Goal: Complete application form

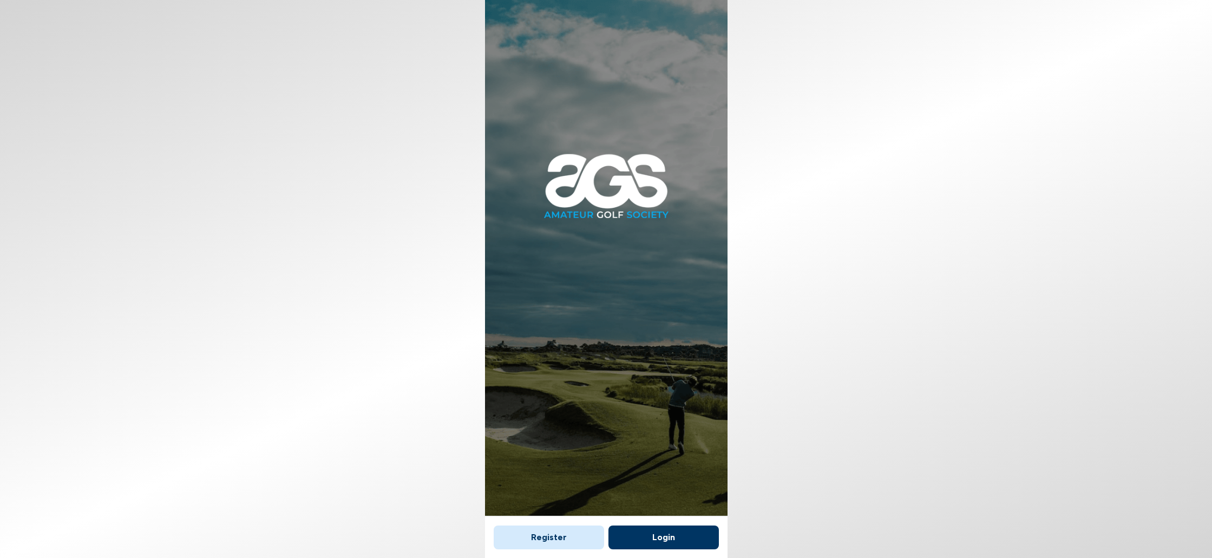
scroll to position [6, 0]
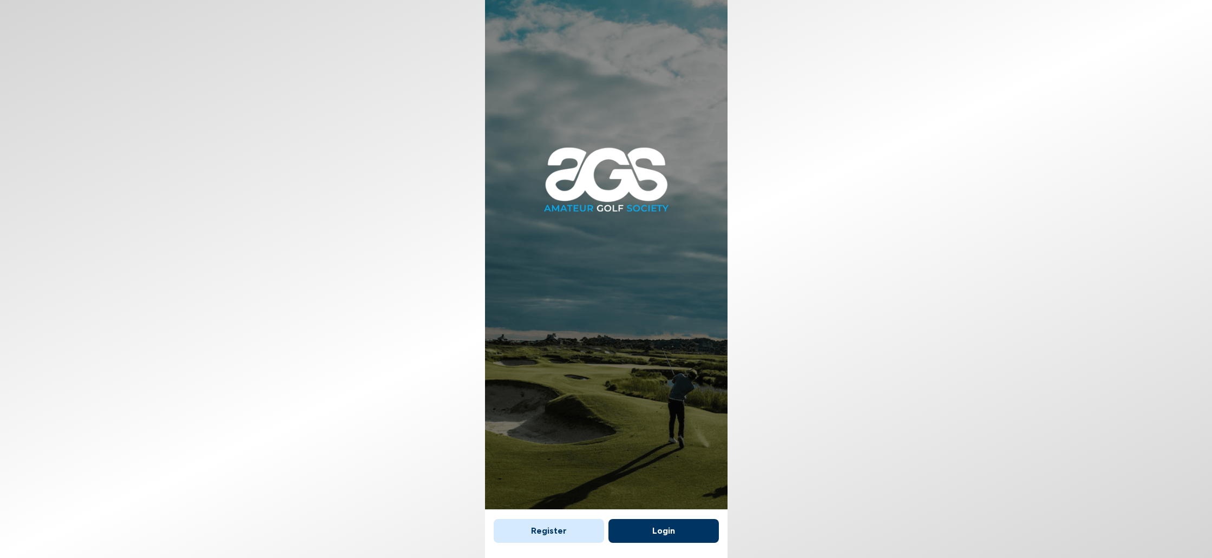
click at [550, 530] on button "Register" at bounding box center [549, 531] width 110 height 24
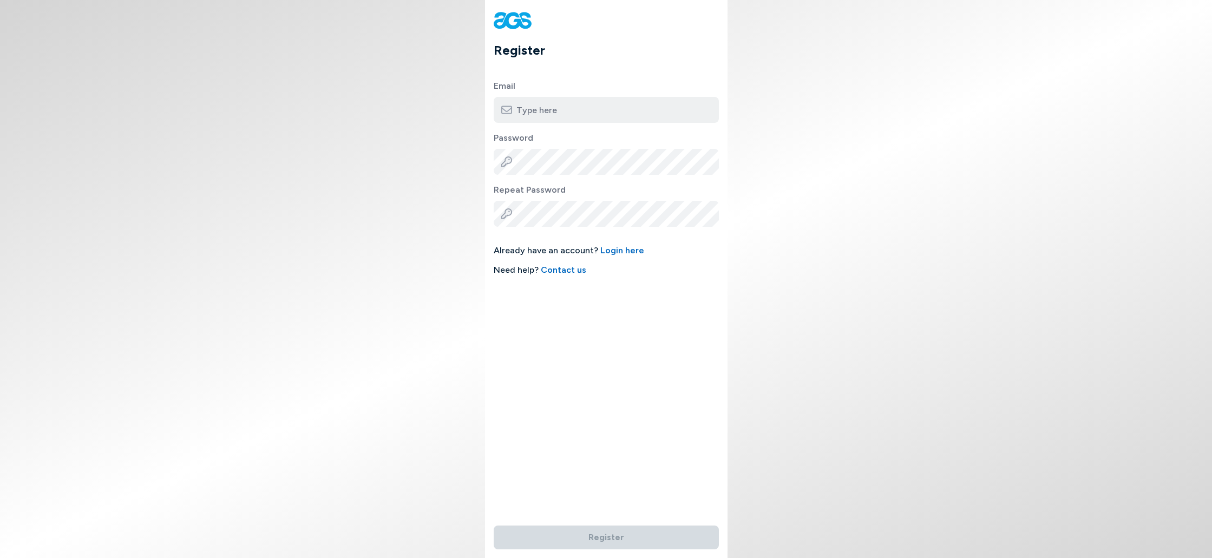
click at [569, 106] on input "email" at bounding box center [606, 110] width 225 height 26
click at [582, 112] on input "email" at bounding box center [606, 110] width 225 height 26
click at [564, 112] on input "email" at bounding box center [606, 110] width 225 height 26
type input "[EMAIL_ADDRESS][DOMAIN_NAME]"
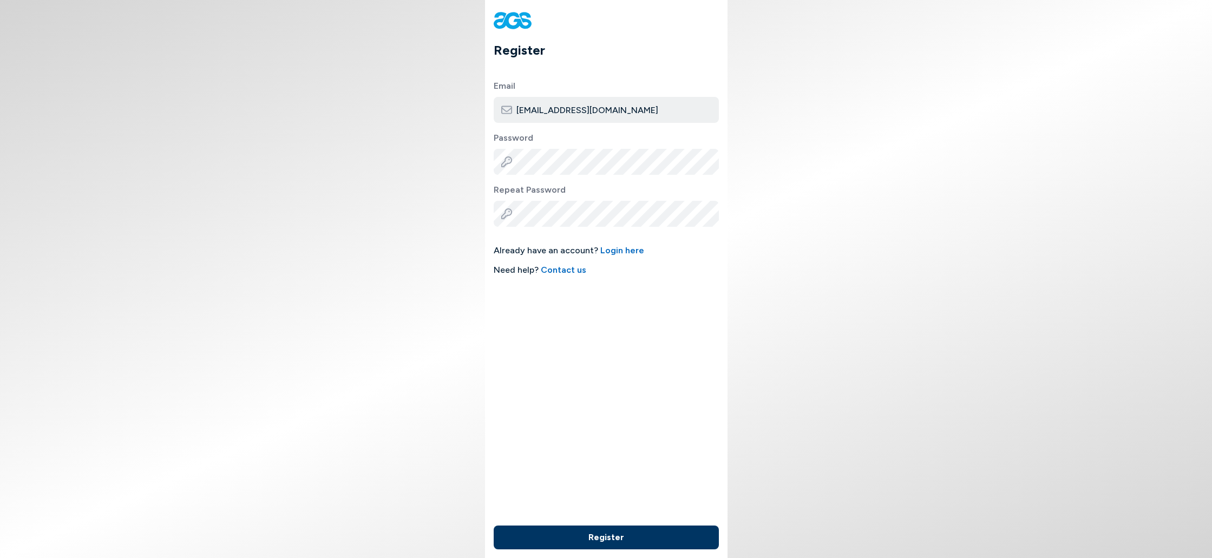
click at [608, 533] on button "Register" at bounding box center [606, 538] width 225 height 24
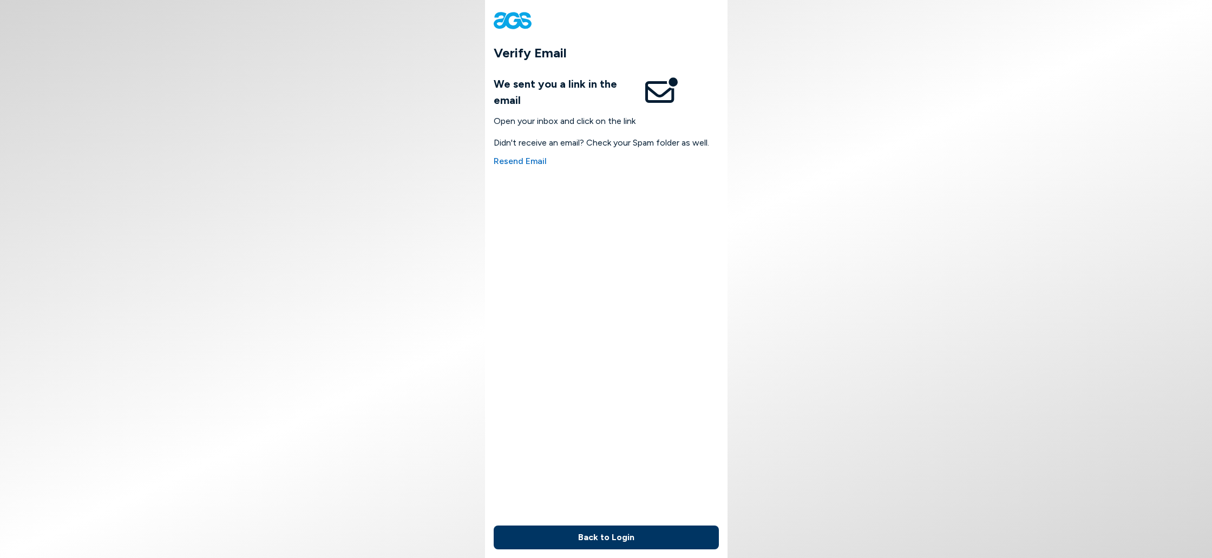
click at [612, 536] on button "Back to Login" at bounding box center [606, 538] width 225 height 24
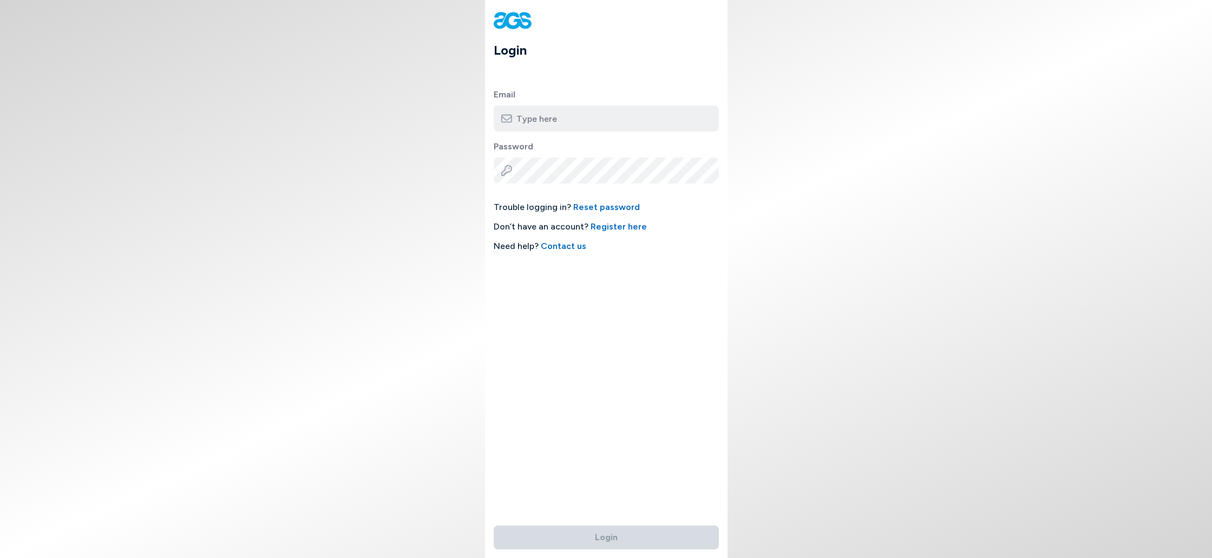
type input "[EMAIL_ADDRESS][DOMAIN_NAME]"
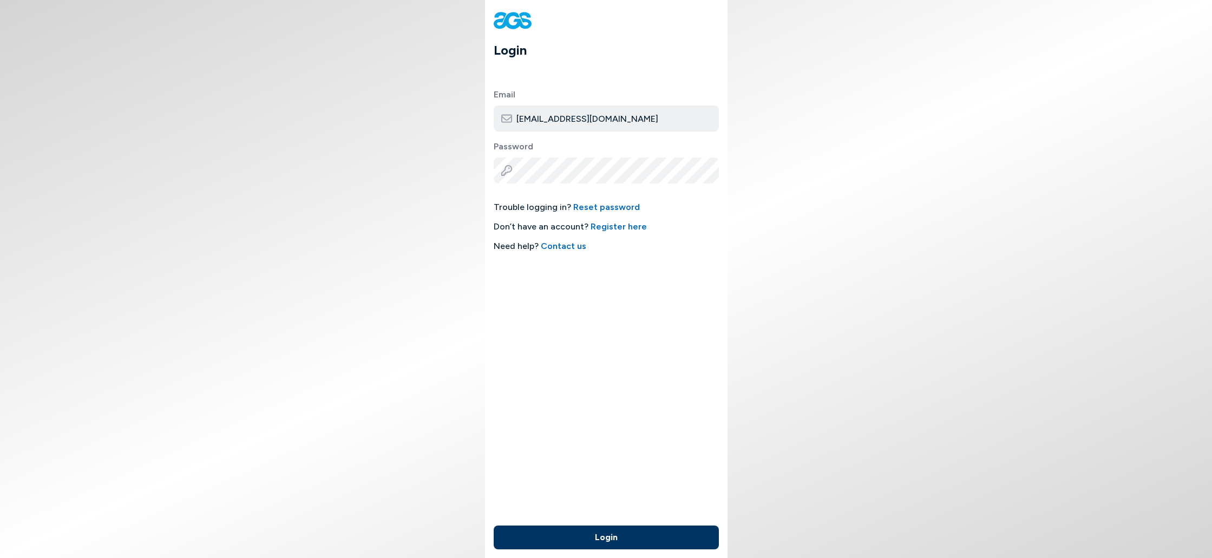
click at [609, 536] on button "Login" at bounding box center [606, 538] width 225 height 24
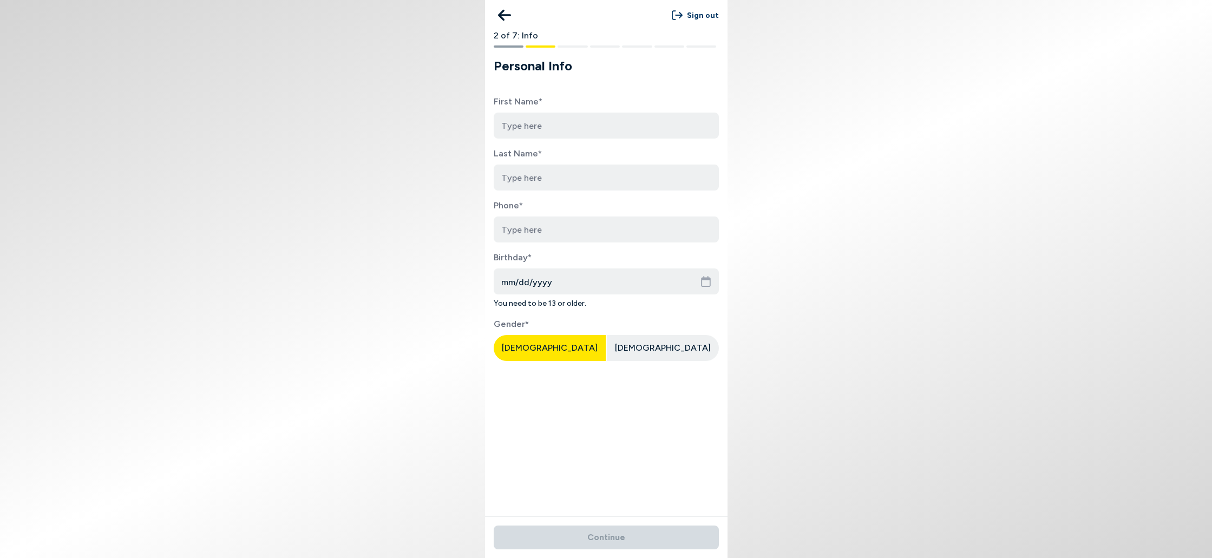
click at [545, 123] on input at bounding box center [606, 126] width 225 height 26
type input "Sentheran"
type input "Naidoo"
type input "2142808052"
click at [515, 280] on input "mm/dd/yyyy" at bounding box center [606, 282] width 225 height 26
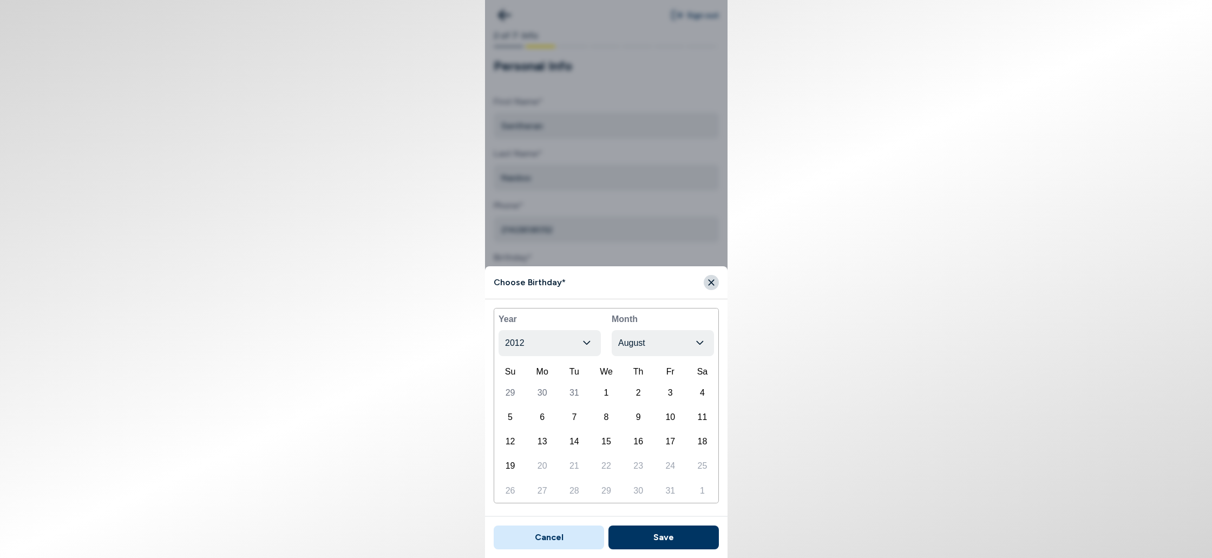
click at [584, 341] on icon "button" at bounding box center [586, 343] width 7 height 4
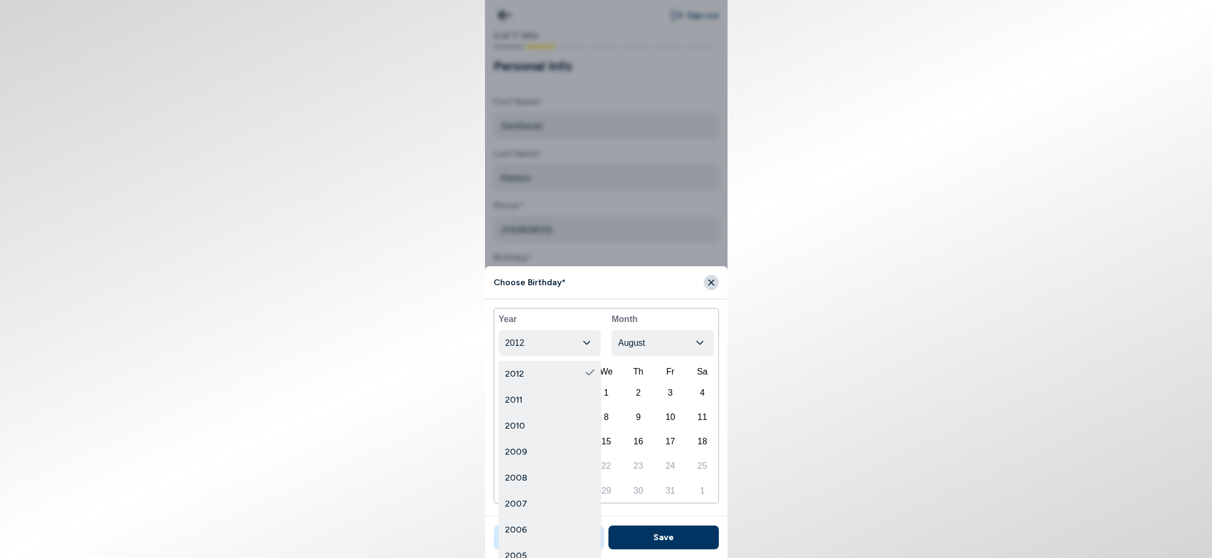
click at [584, 341] on icon "button" at bounding box center [586, 343] width 7 height 4
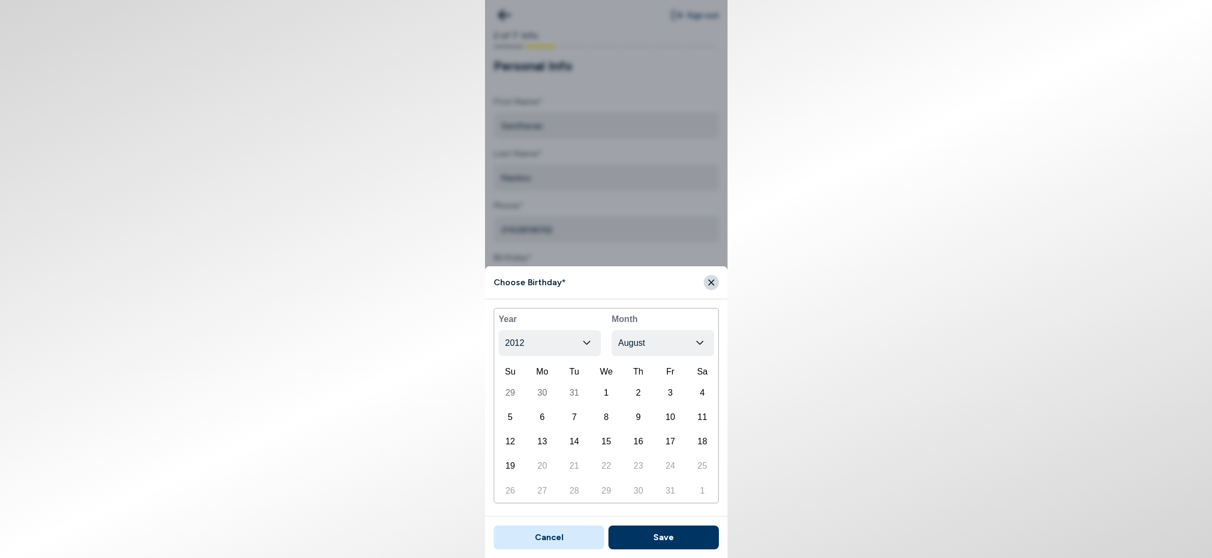
click at [584, 341] on icon "button" at bounding box center [586, 343] width 7 height 4
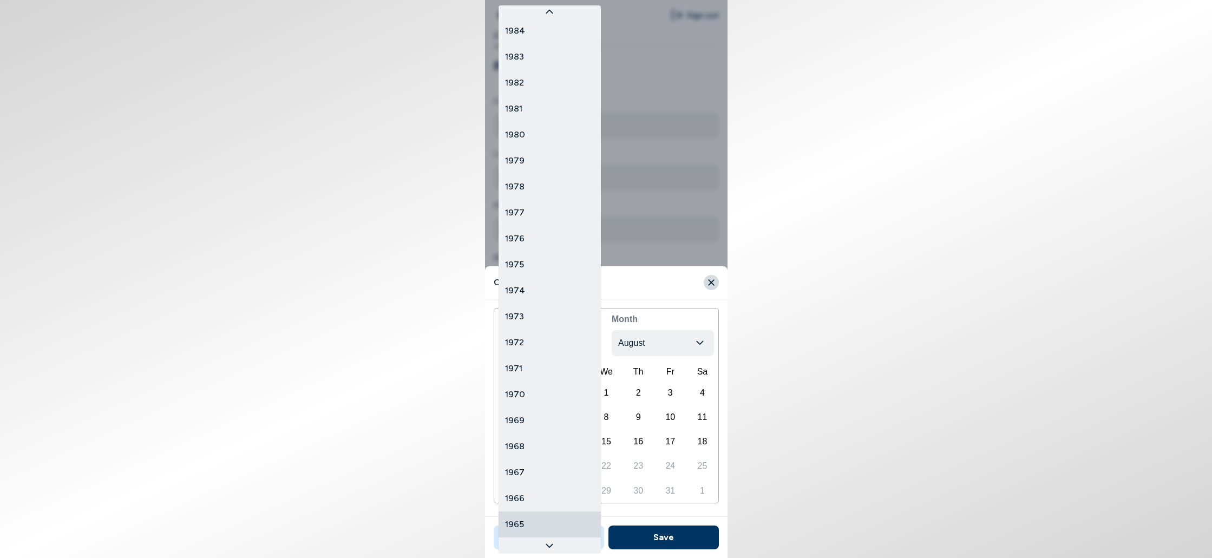
scroll to position [729, 0]
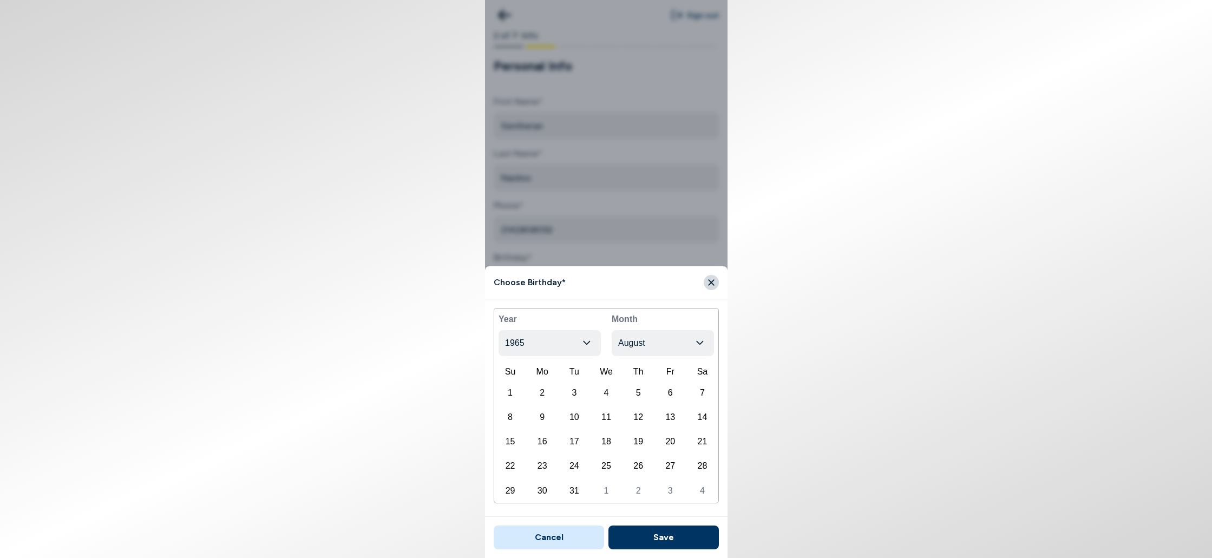
click at [701, 341] on body "Sign out 2 of 7: Info Personal Info First Name* Sentheran Last Name* [PERSON_NA…" at bounding box center [606, 279] width 1212 height 558
click at [704, 438] on div "20" at bounding box center [702, 442] width 29 height 22
click at [668, 535] on button "Save" at bounding box center [664, 538] width 110 height 24
type input "[DATE]"
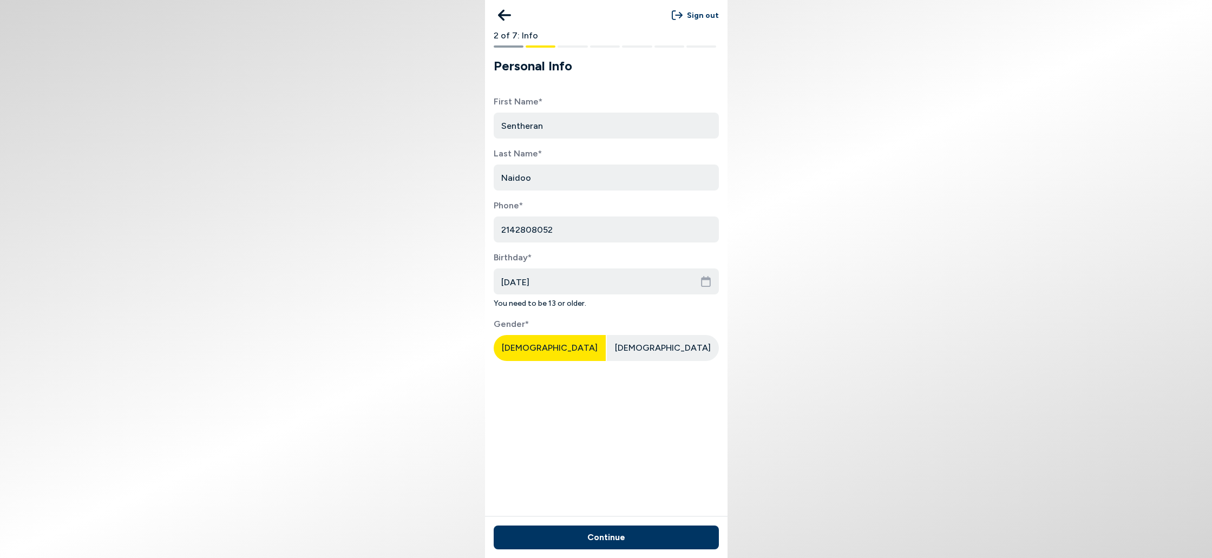
click at [533, 342] on div "[DEMOGRAPHIC_DATA]" at bounding box center [550, 348] width 112 height 26
click at [609, 536] on button "Continue" at bounding box center [606, 538] width 225 height 24
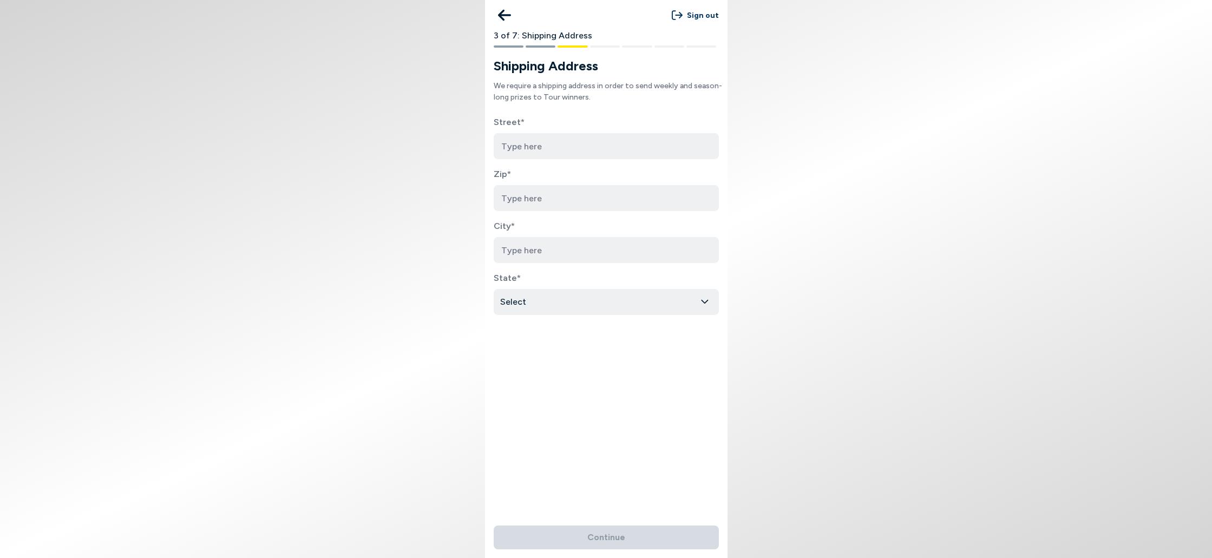
click at [593, 143] on input at bounding box center [606, 146] width 225 height 26
type input "7101 Chase. [STREET_ADDRESS]"
type input "75025"
type input "Plano"
select select "[US_STATE]"
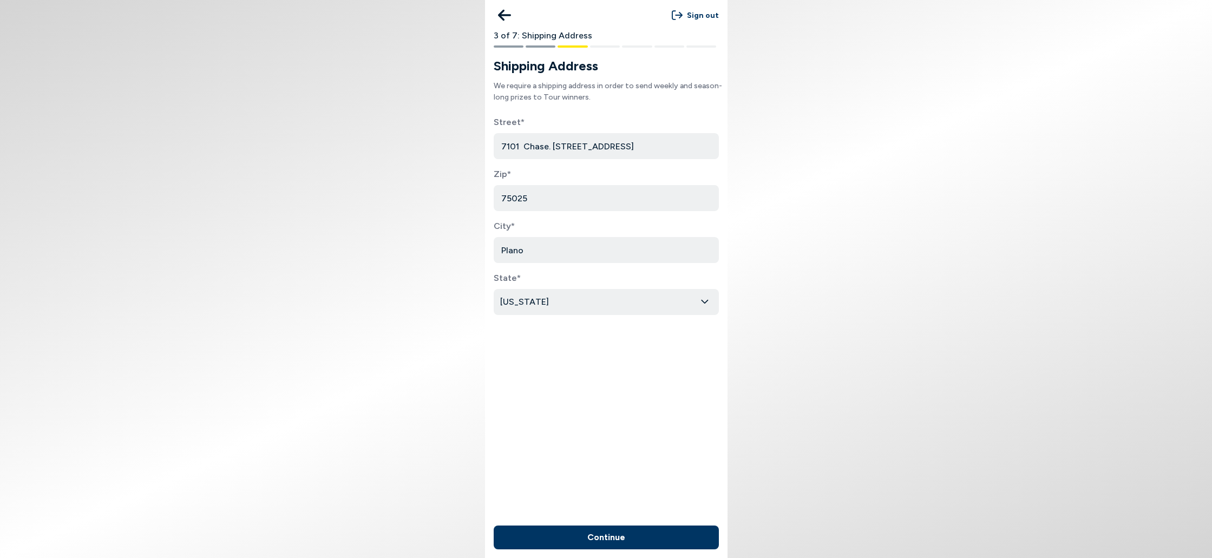
click at [610, 534] on button "Continue" at bounding box center [606, 538] width 225 height 24
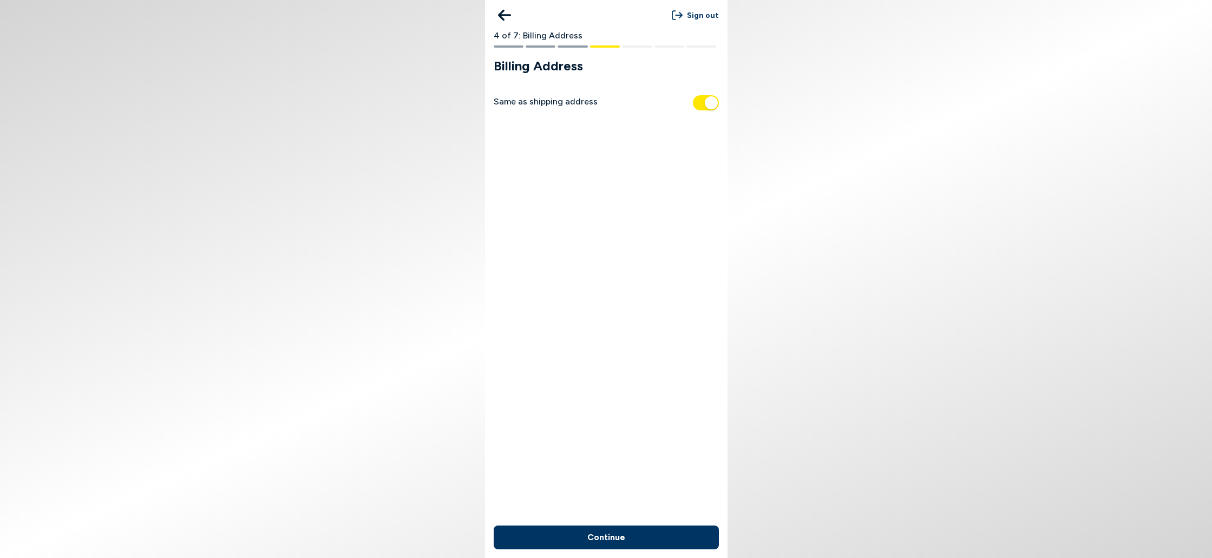
click at [622, 535] on button "Continue" at bounding box center [606, 538] width 225 height 24
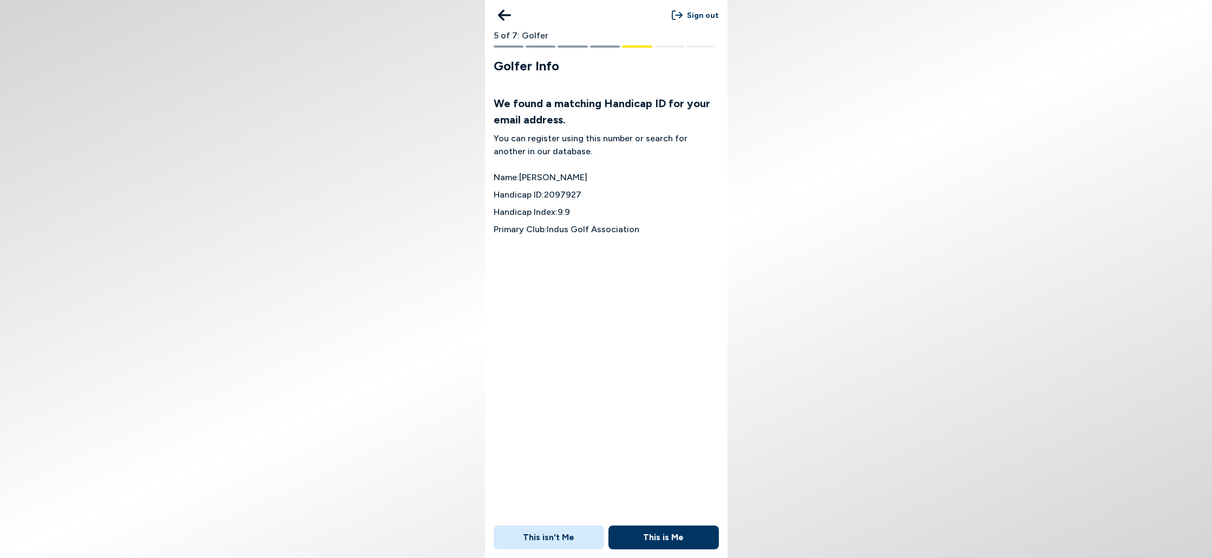
click at [658, 533] on button "This is Me" at bounding box center [664, 538] width 110 height 24
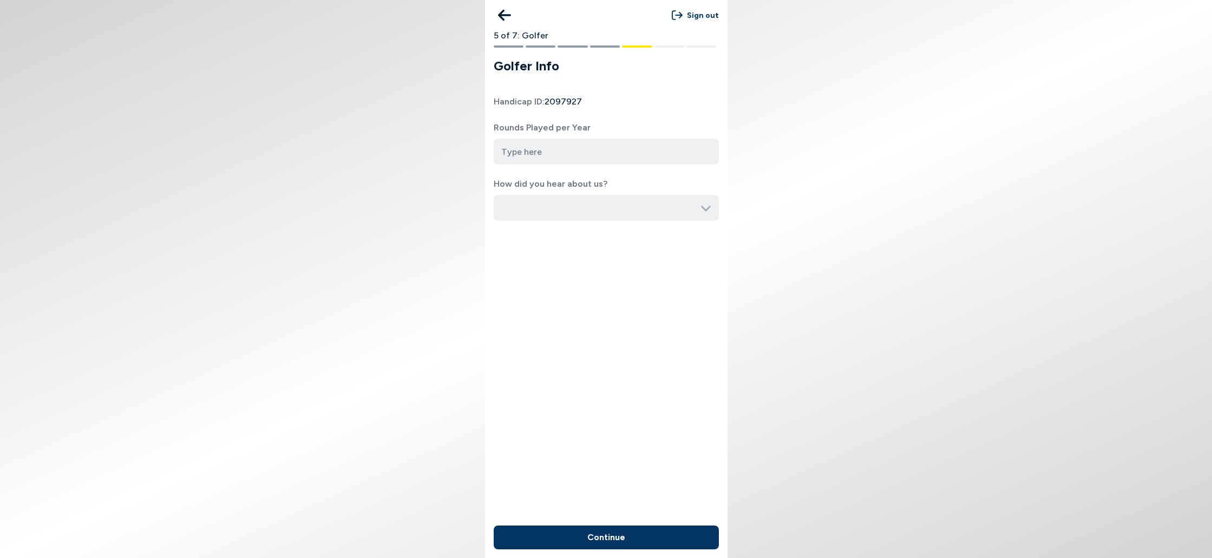
click at [571, 151] on input "number" at bounding box center [606, 152] width 225 height 26
type input "36"
click at [706, 212] on icon at bounding box center [706, 208] width 11 height 11
click at [706, 208] on icon at bounding box center [706, 208] width 11 height 11
click at [698, 205] on input "button" at bounding box center [606, 208] width 225 height 26
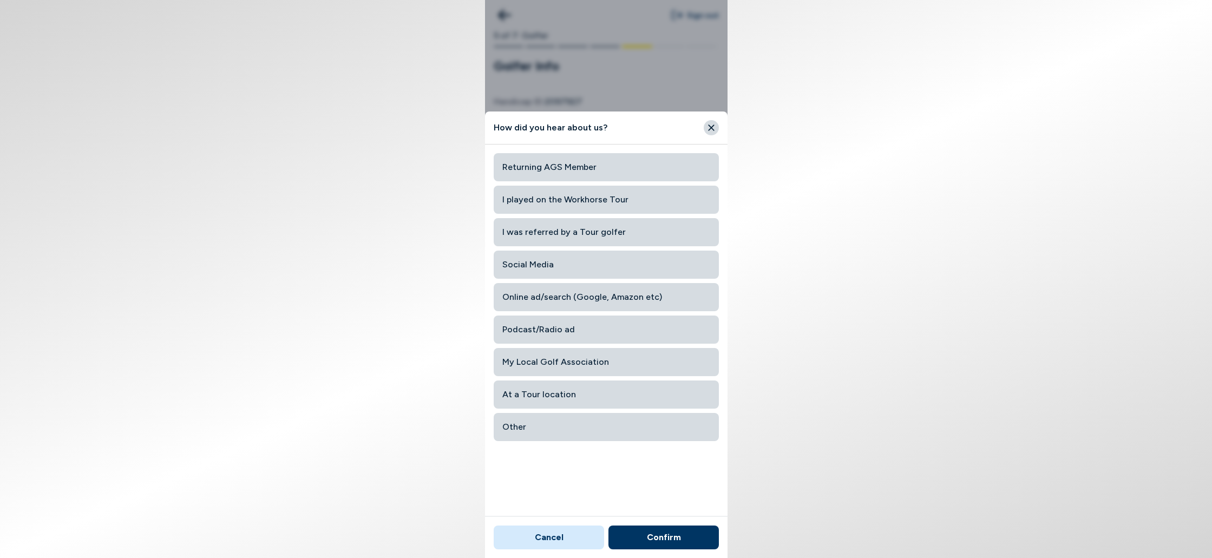
click at [566, 260] on span "Social Media" at bounding box center [606, 264] width 208 height 19
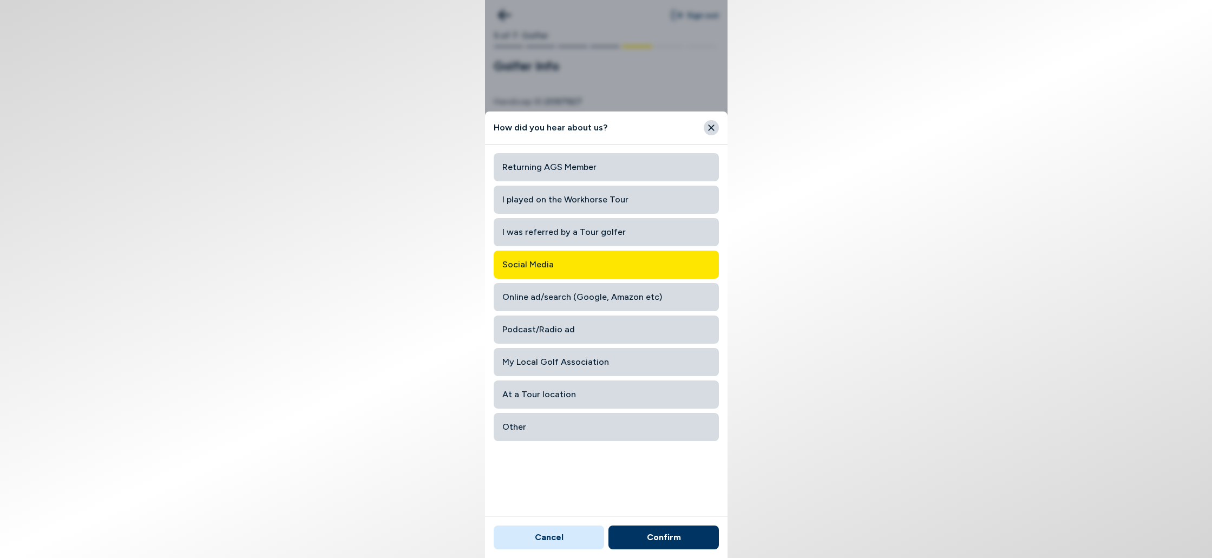
click at [664, 538] on button "Confirm" at bounding box center [664, 538] width 110 height 24
type input "Social Media"
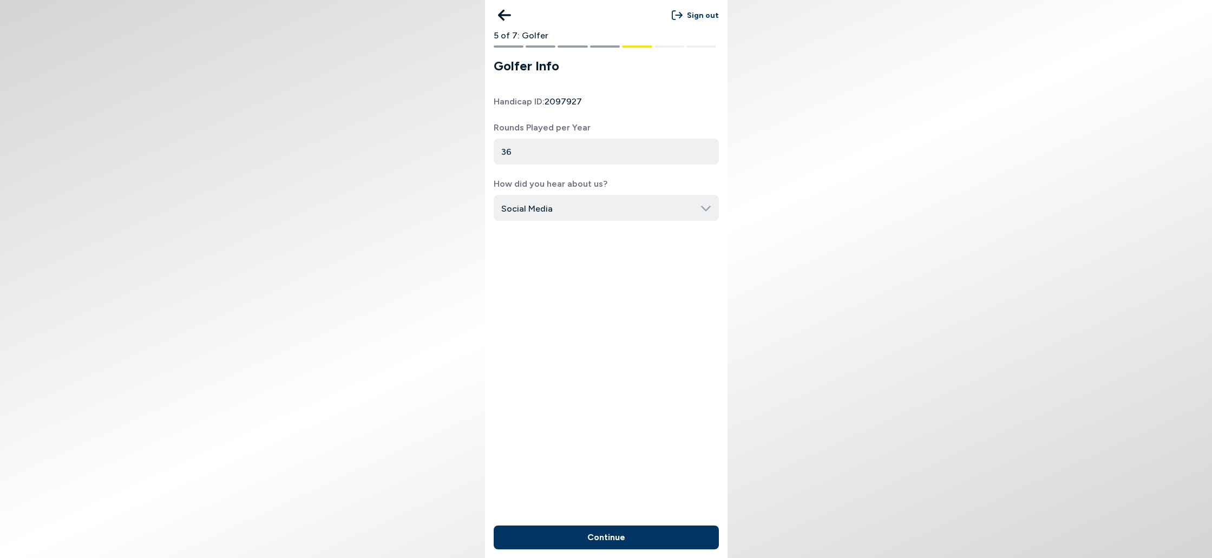
click at [597, 540] on button "Continue" at bounding box center [606, 538] width 225 height 24
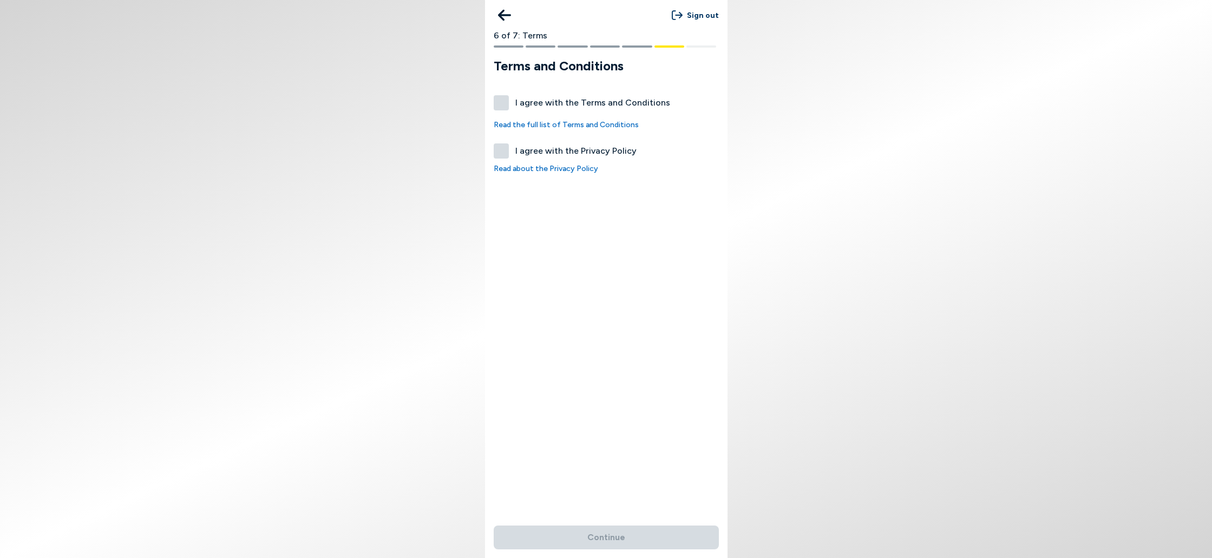
click at [499, 97] on label "I agree with the Terms and Conditions" at bounding box center [606, 102] width 225 height 15
click at [499, 97] on button "I agree with the Terms and Conditions" at bounding box center [501, 102] width 15 height 15
click at [500, 149] on label "I agree with the Privacy Policy" at bounding box center [606, 150] width 225 height 15
click at [500, 149] on button "I agree with the Privacy Policy" at bounding box center [501, 150] width 15 height 15
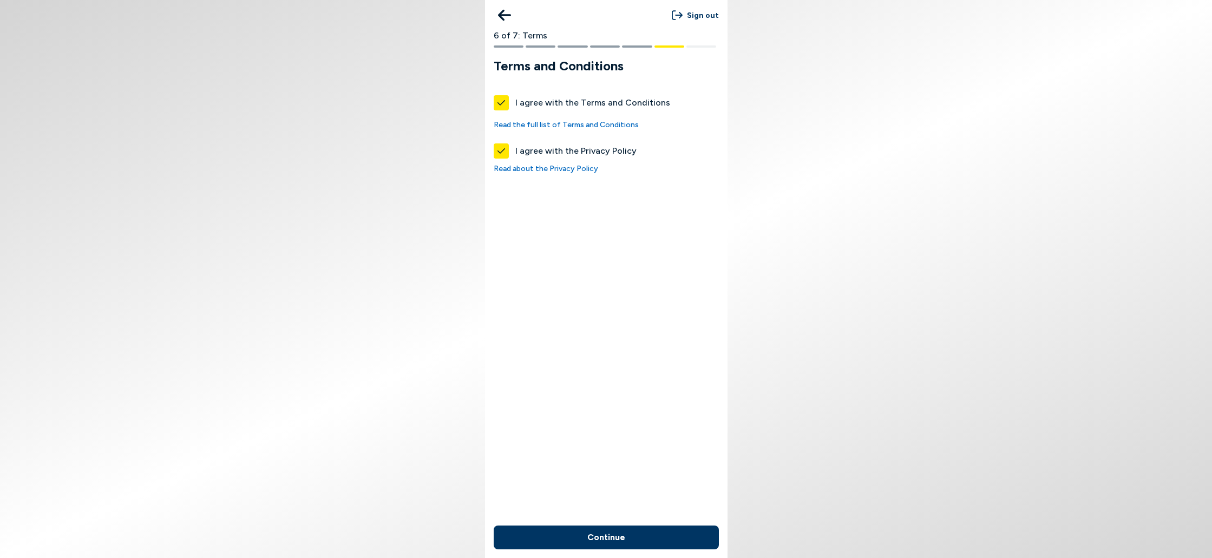
click at [623, 540] on button "Continue" at bounding box center [606, 538] width 225 height 24
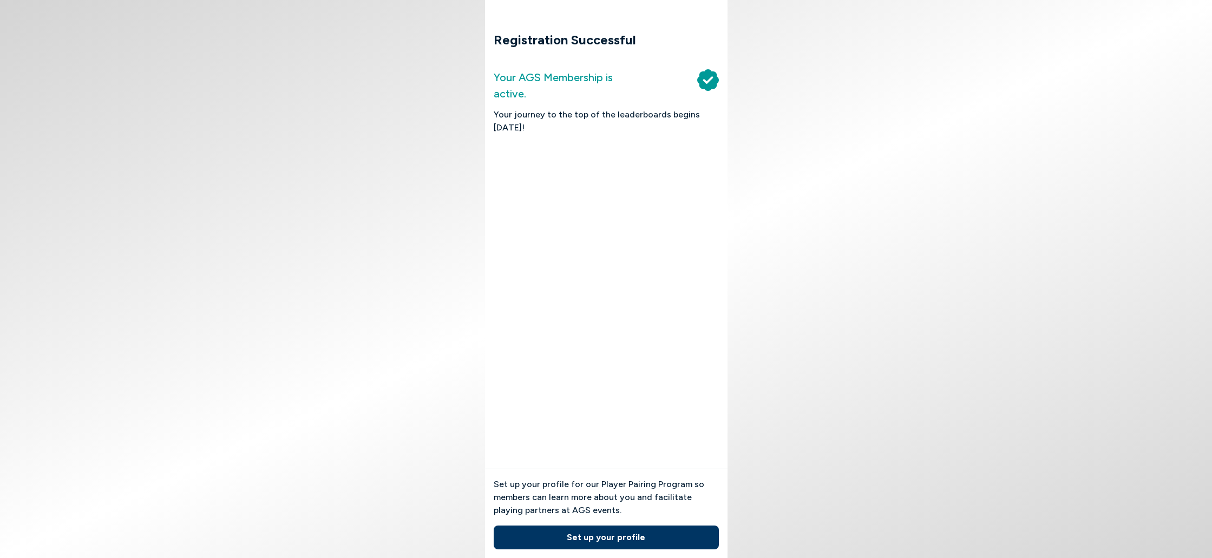
click at [591, 534] on button "Set up your profile" at bounding box center [606, 538] width 225 height 24
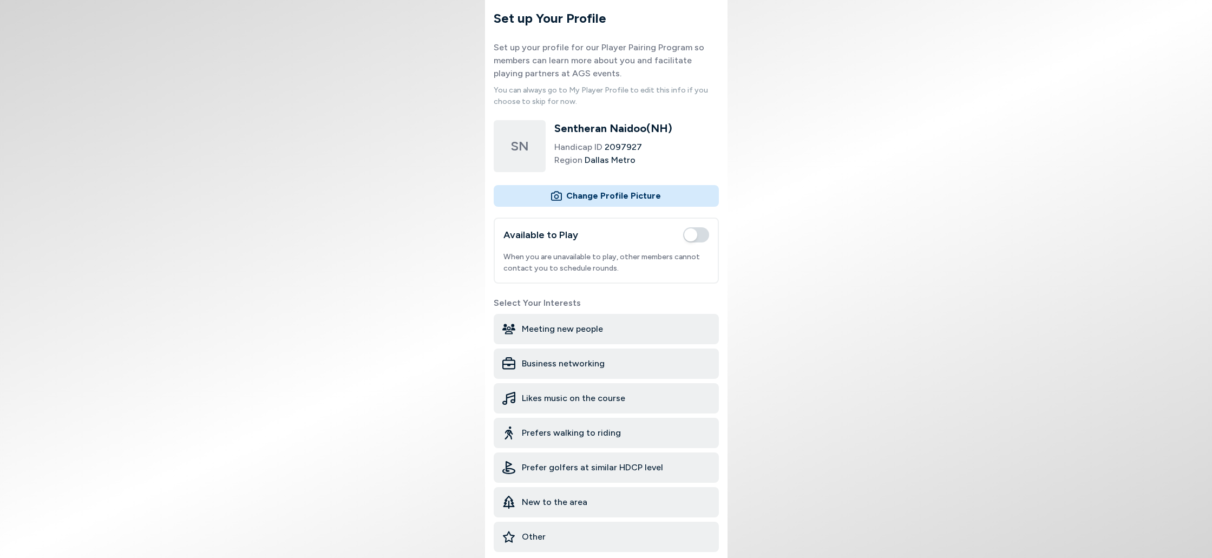
click at [621, 195] on input "file" at bounding box center [606, 196] width 225 height 22
